Goal: Navigation & Orientation: Find specific page/section

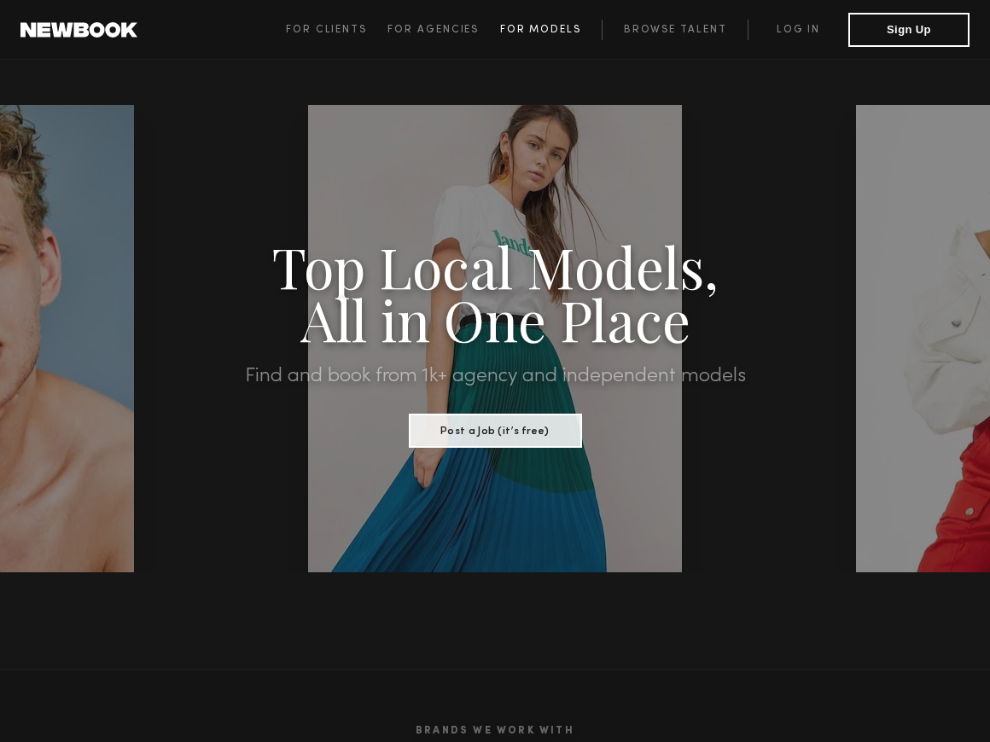
click at [531, 29] on span "For Models" at bounding box center [540, 30] width 81 height 10
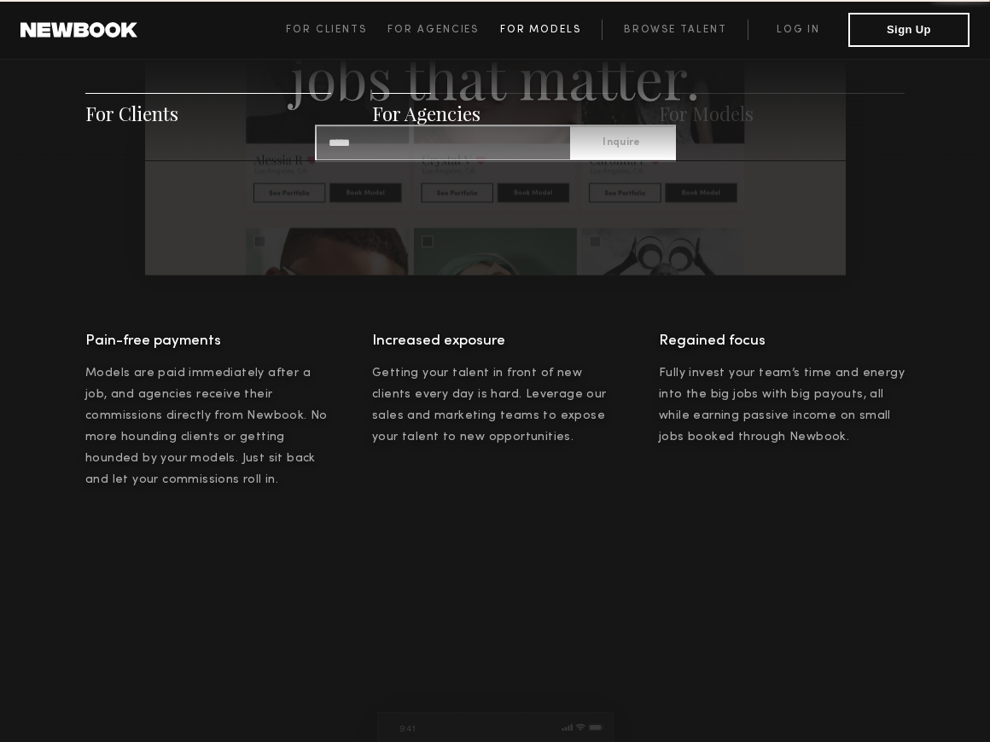
scroll to position [2476, 0]
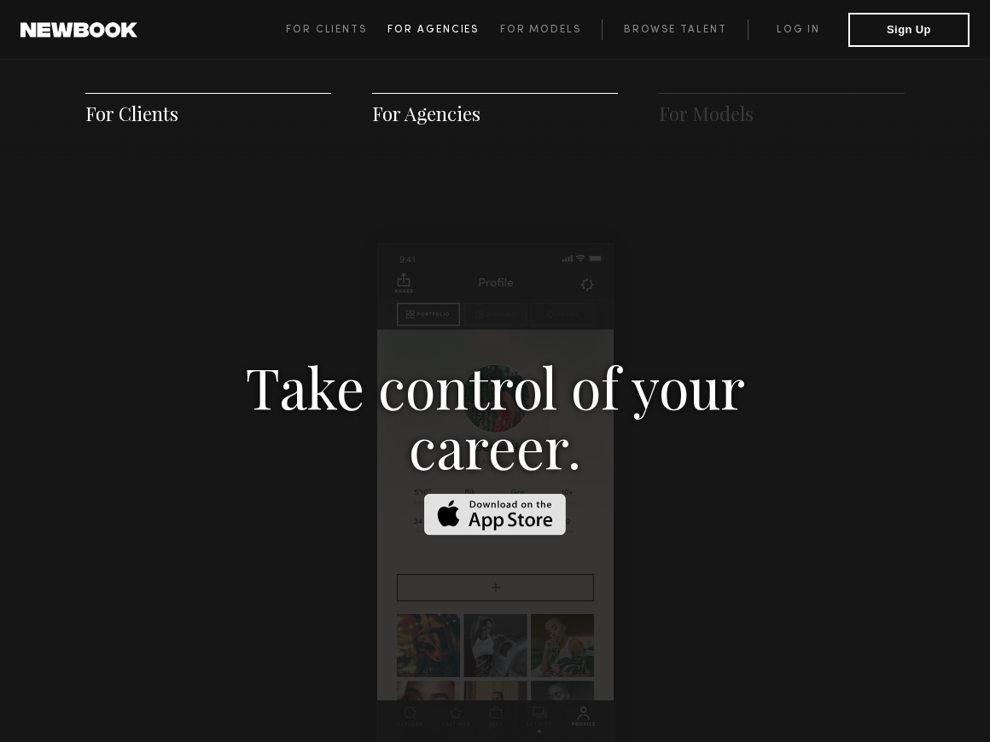
click at [473, 29] on span "For Agencies" at bounding box center [432, 30] width 91 height 10
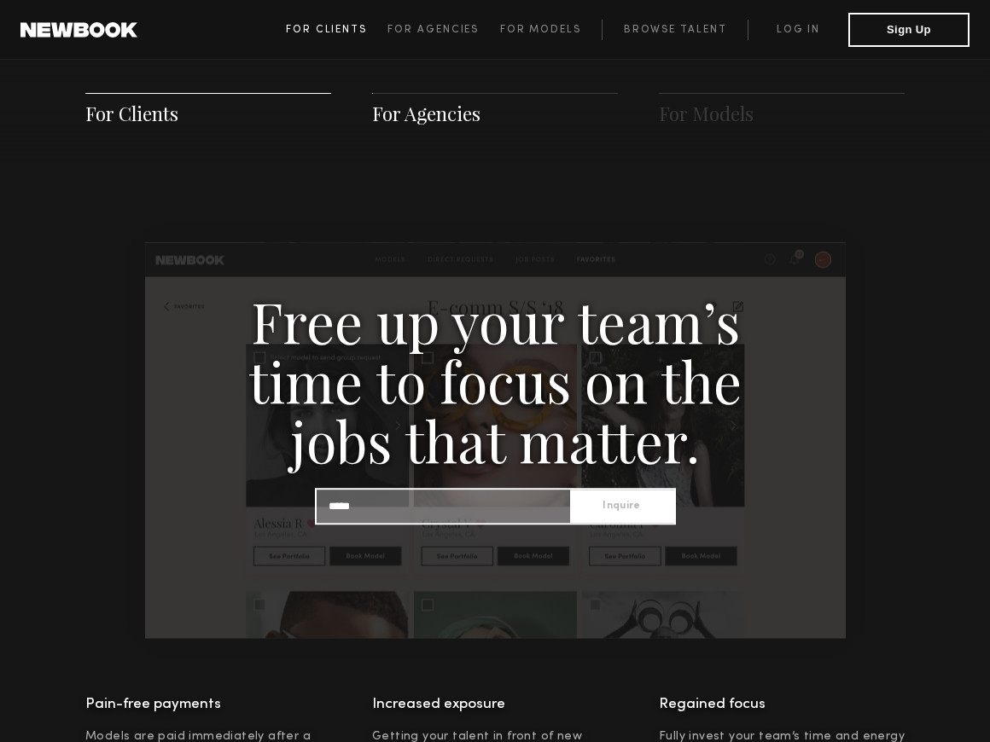
click at [347, 38] on link "For Clients" at bounding box center [337, 30] width 102 height 20
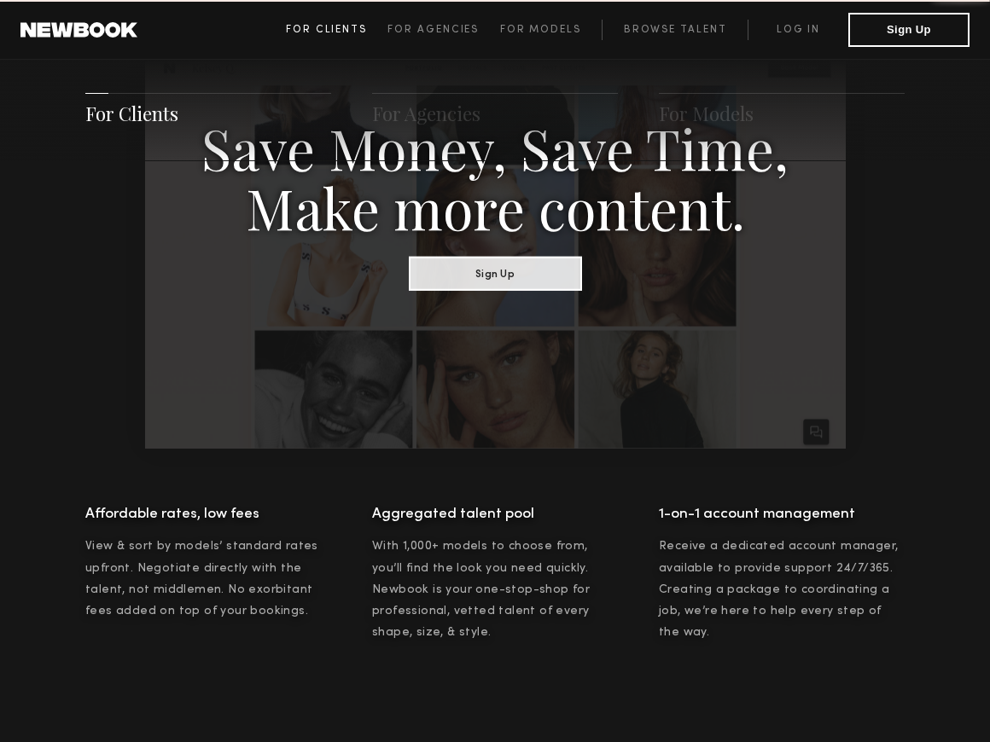
scroll to position [852, 0]
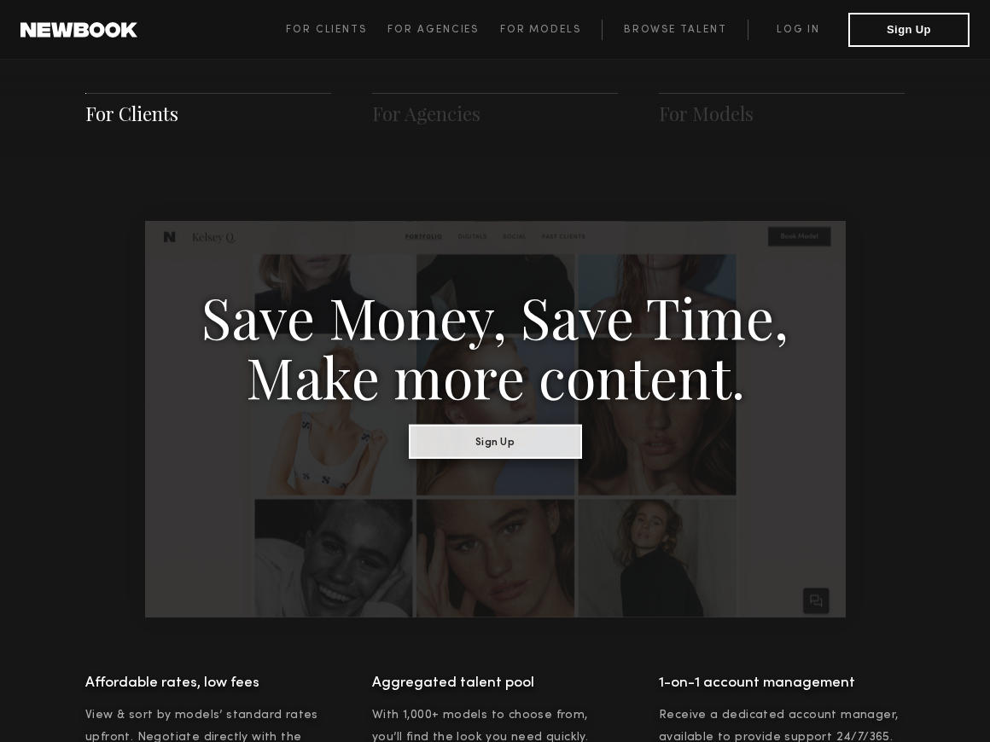
click at [451, 449] on button "Sign Up" at bounding box center [495, 441] width 173 height 34
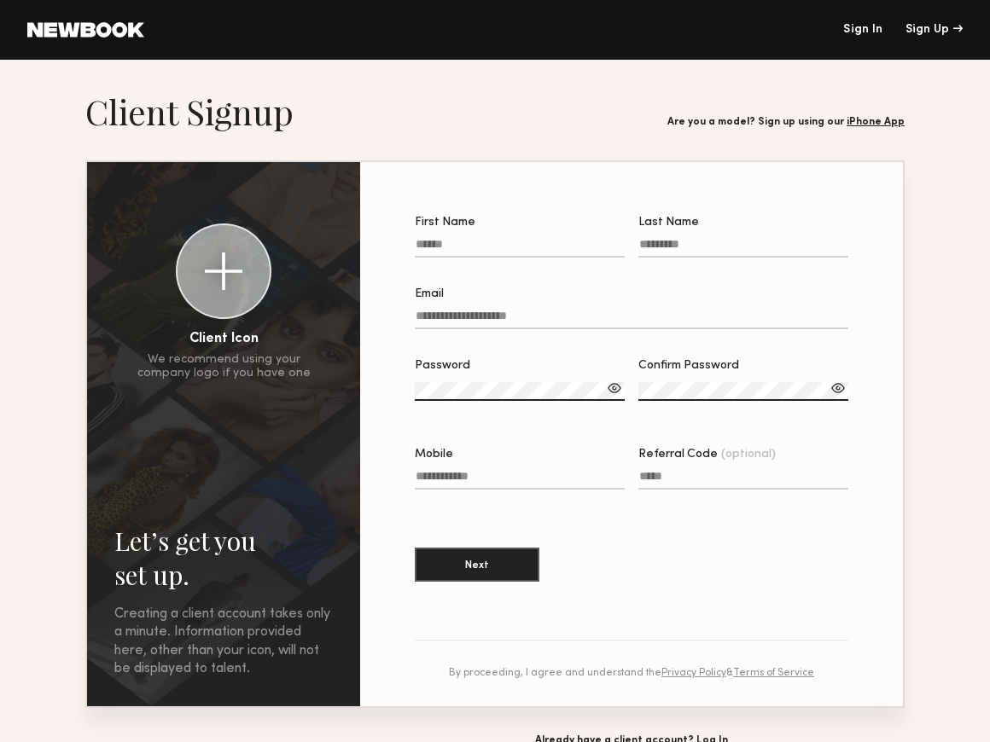
click at [98, 37] on link at bounding box center [85, 29] width 117 height 15
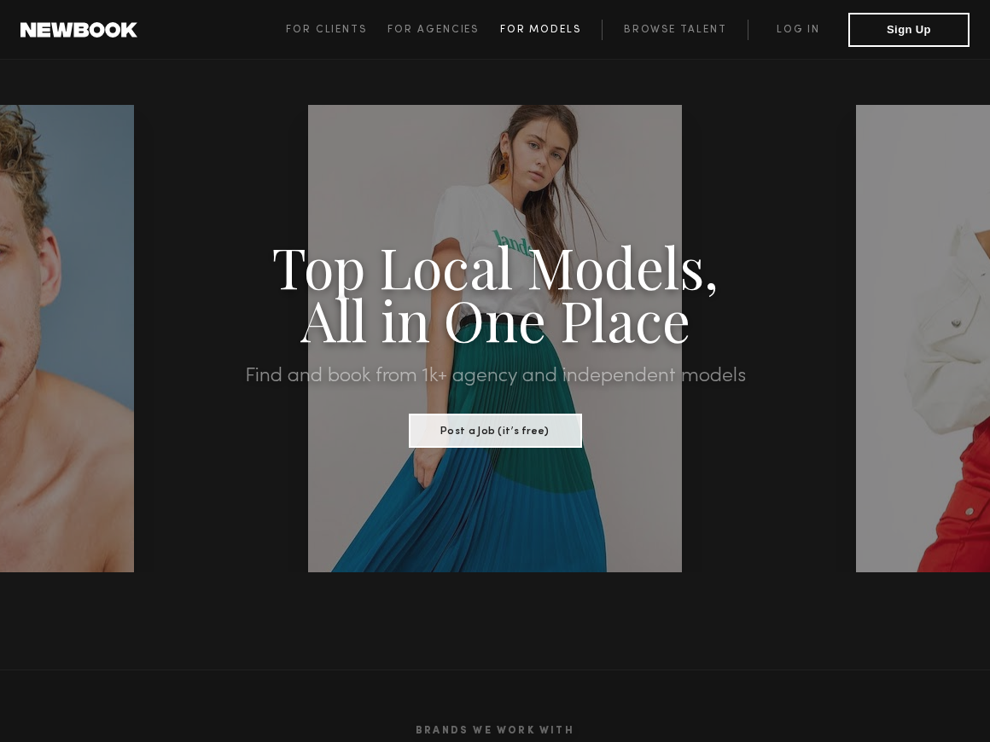
click at [541, 23] on link "For Models" at bounding box center [551, 30] width 102 height 20
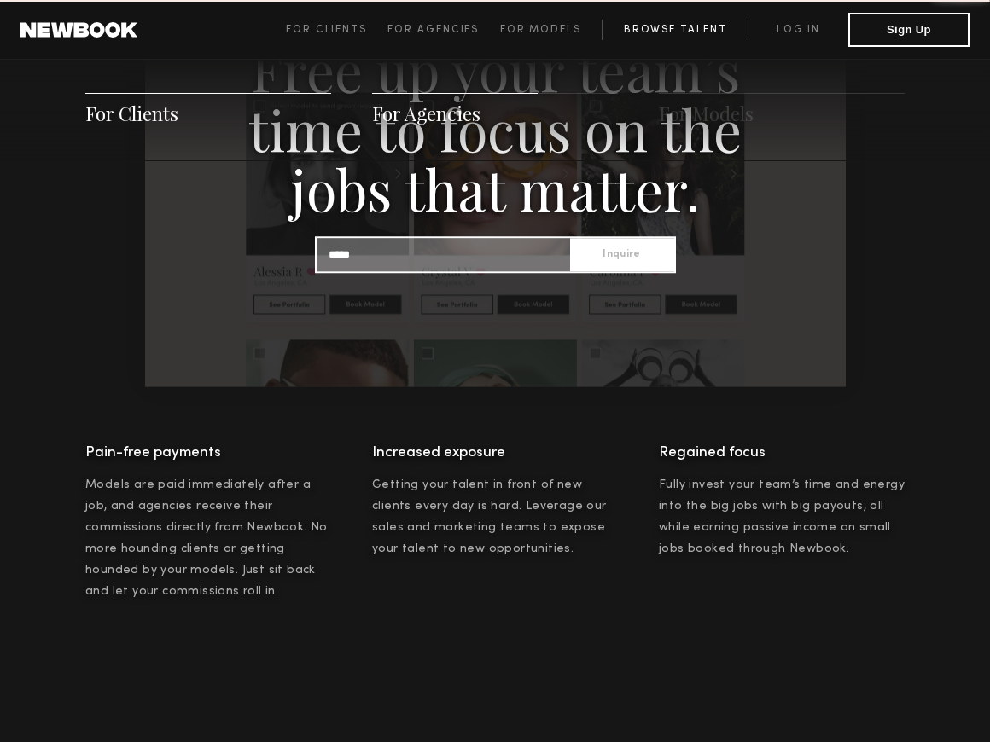
scroll to position [2476, 0]
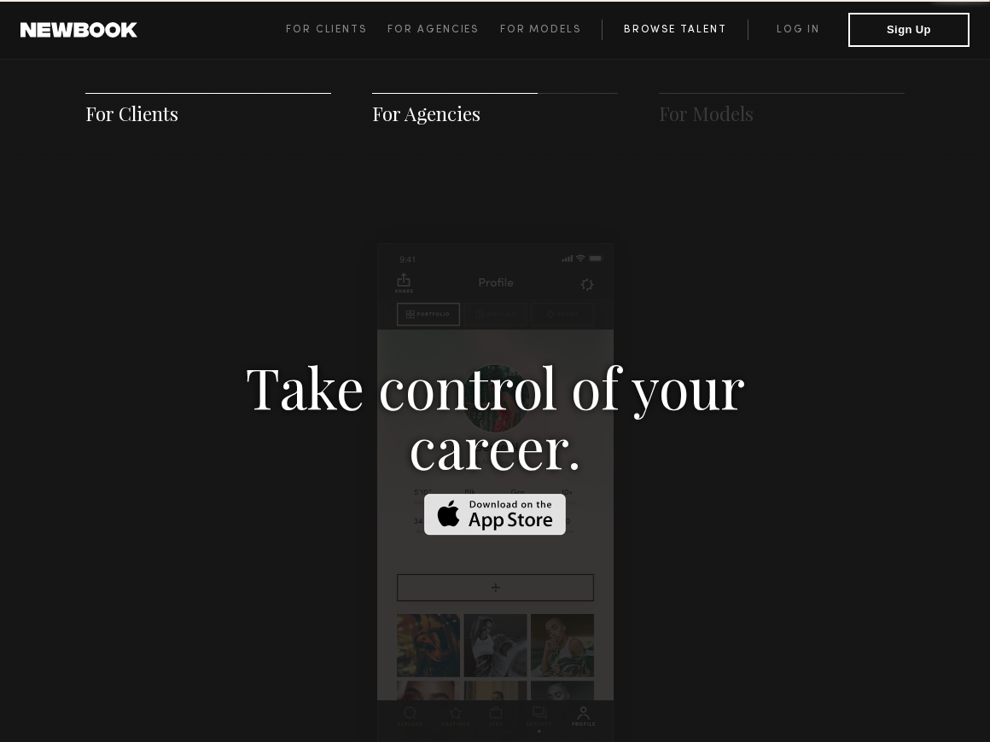
click at [669, 34] on link "Browse Talent" at bounding box center [674, 30] width 146 height 20
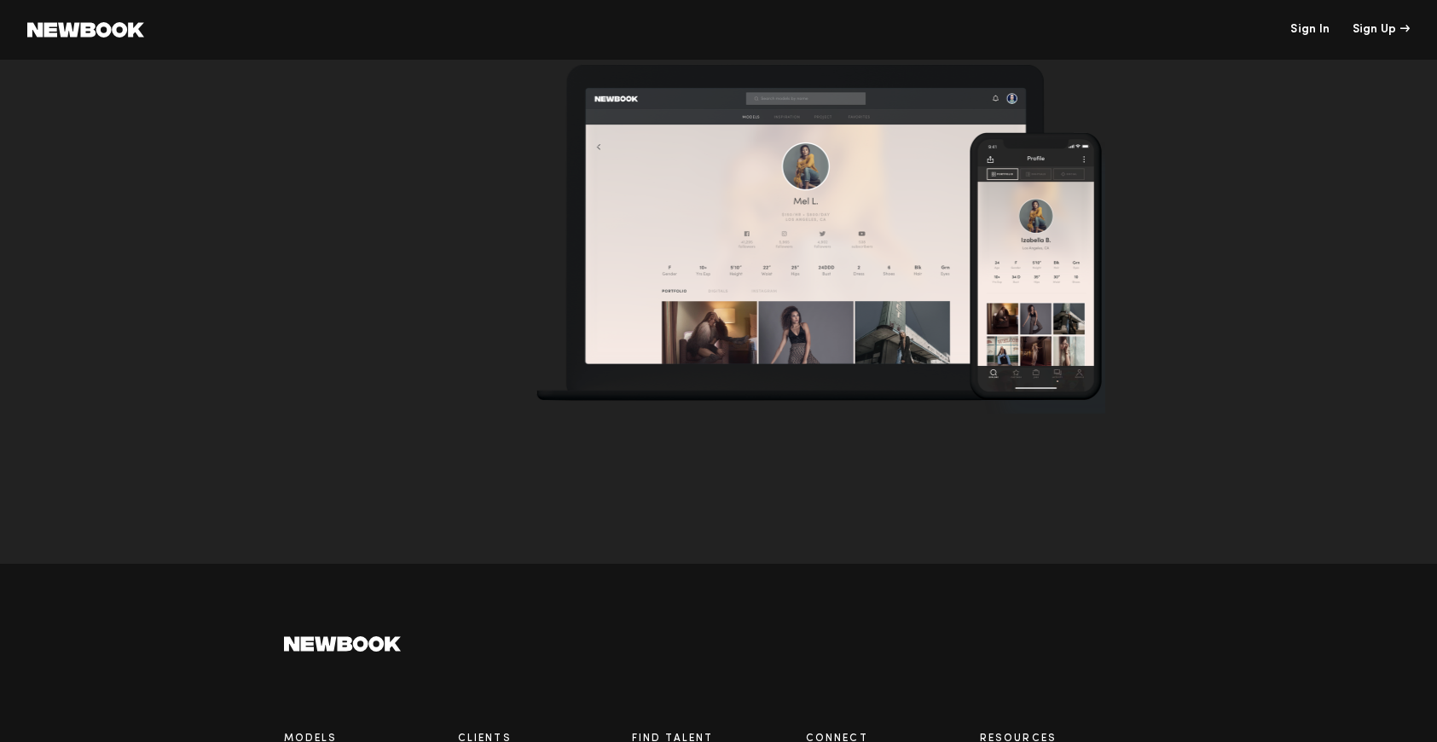
scroll to position [5342, 0]
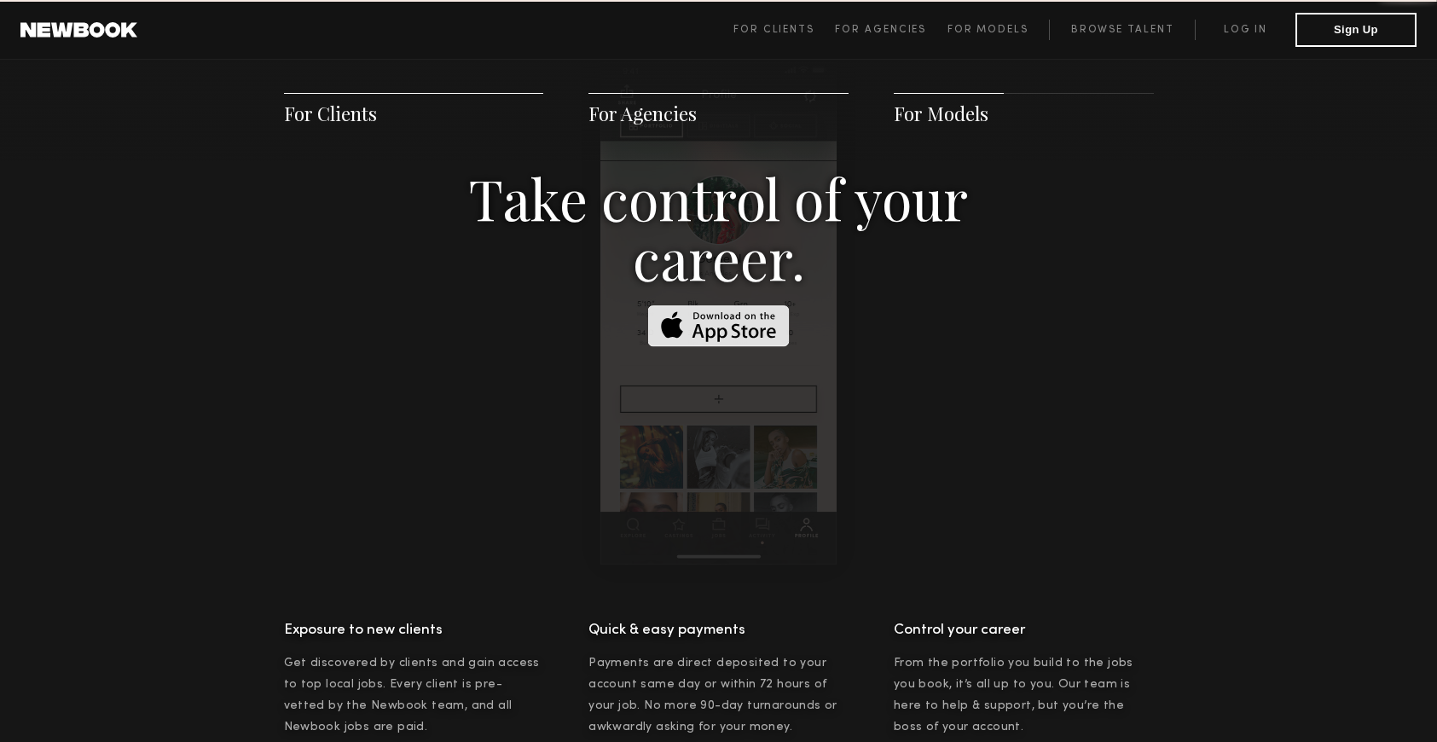
scroll to position [2456, 0]
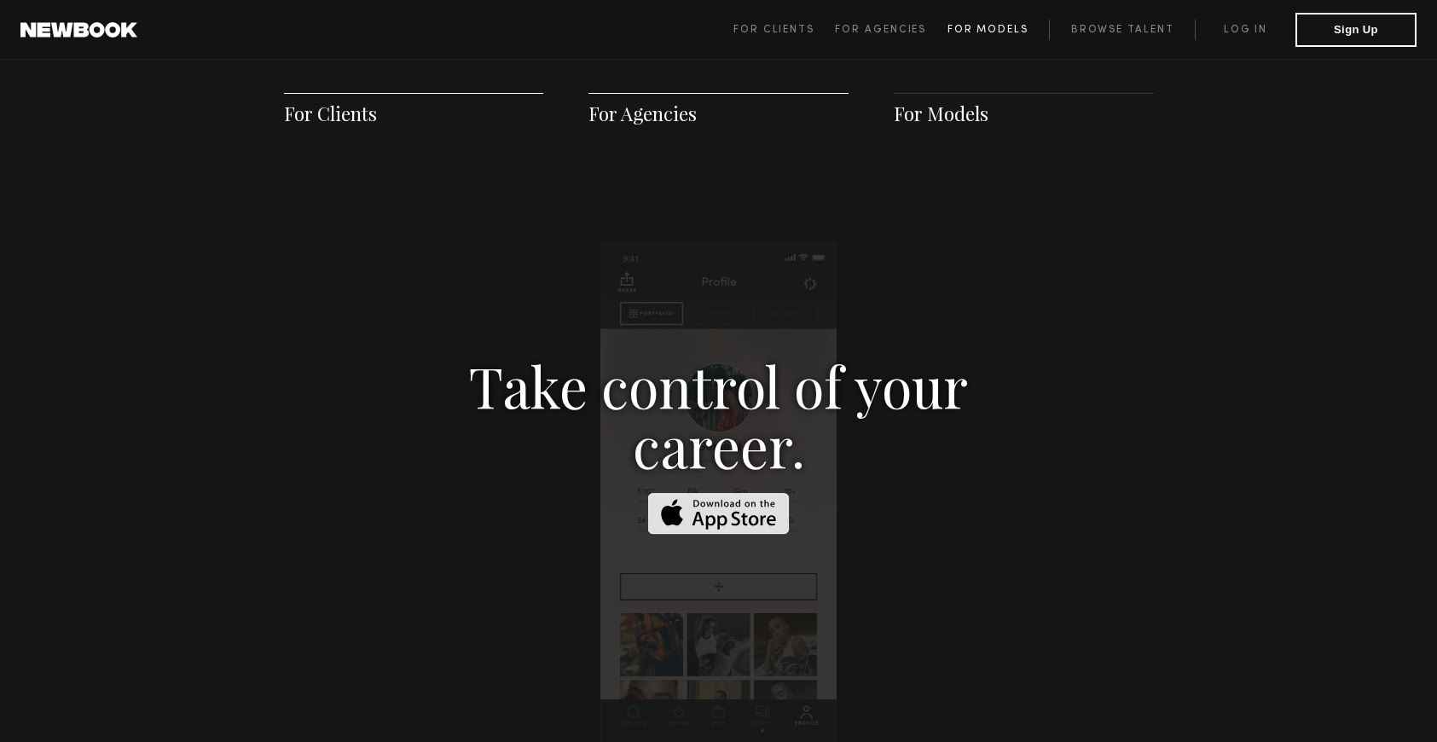
click at [989, 36] on link "For Models" at bounding box center [999, 30] width 102 height 20
click at [973, 27] on span "For Models" at bounding box center [988, 30] width 81 height 10
click at [989, 28] on link "Browse Talent" at bounding box center [1122, 30] width 146 height 20
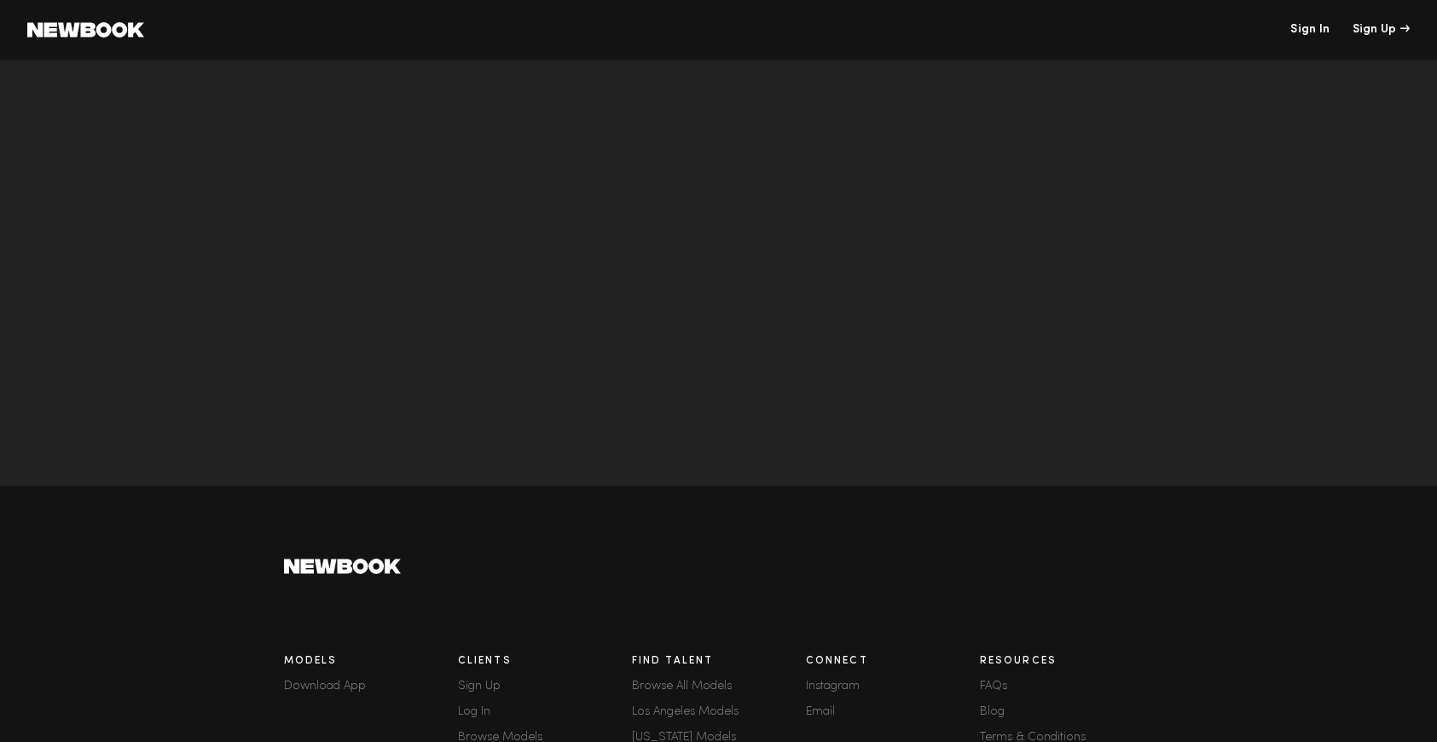
scroll to position [5493, 0]
